Goal: Find specific page/section: Find specific page/section

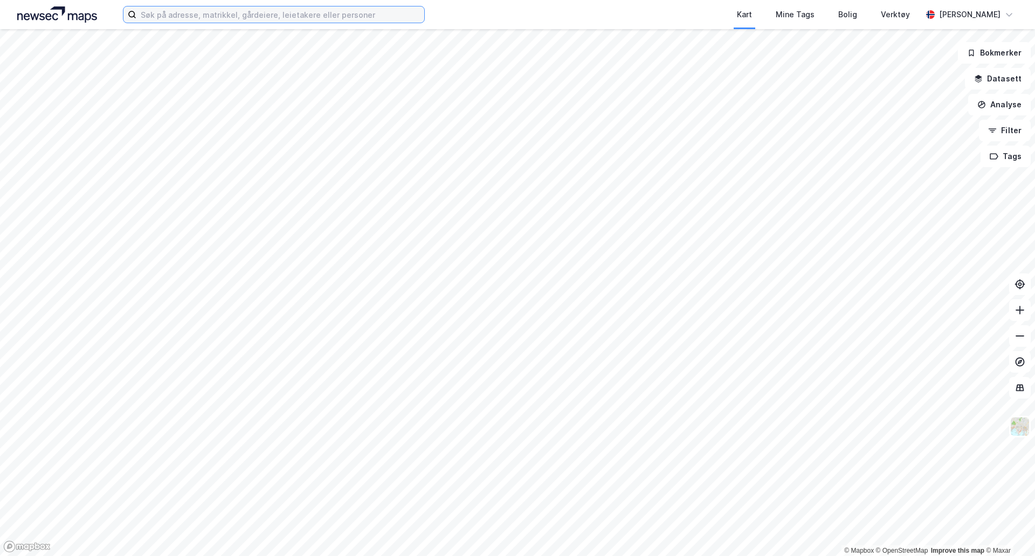
click at [327, 19] on input at bounding box center [280, 14] width 288 height 16
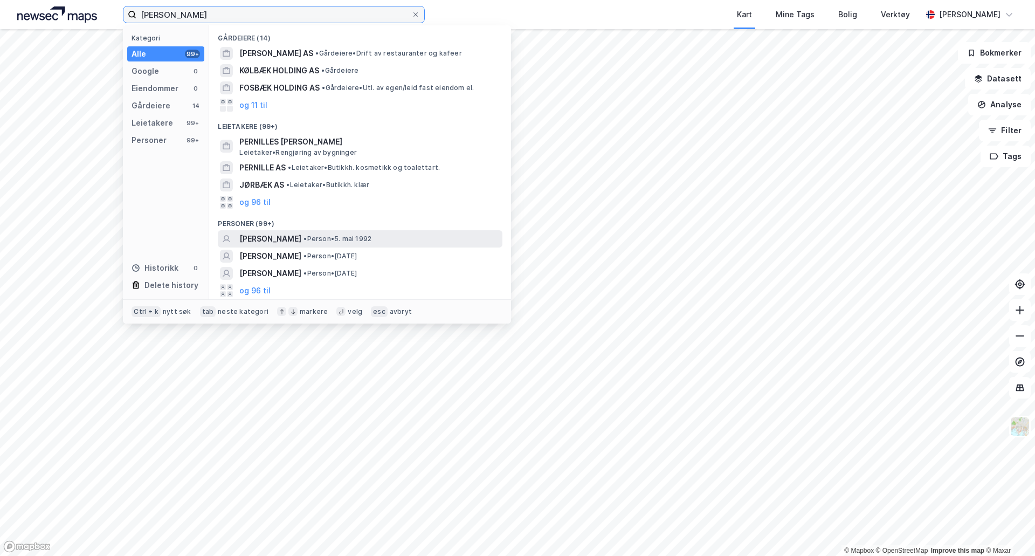
type input "[PERSON_NAME]"
click at [307, 237] on span "•" at bounding box center [304, 238] width 3 height 8
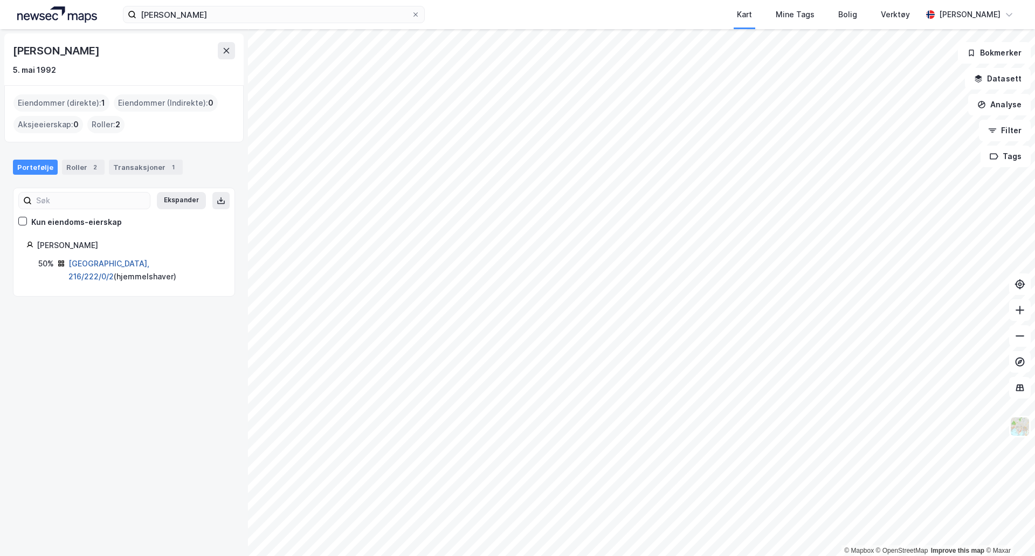
click at [112, 266] on link "[GEOGRAPHIC_DATA], 216/222/0/2" at bounding box center [108, 270] width 81 height 22
